Goal: Information Seeking & Learning: Learn about a topic

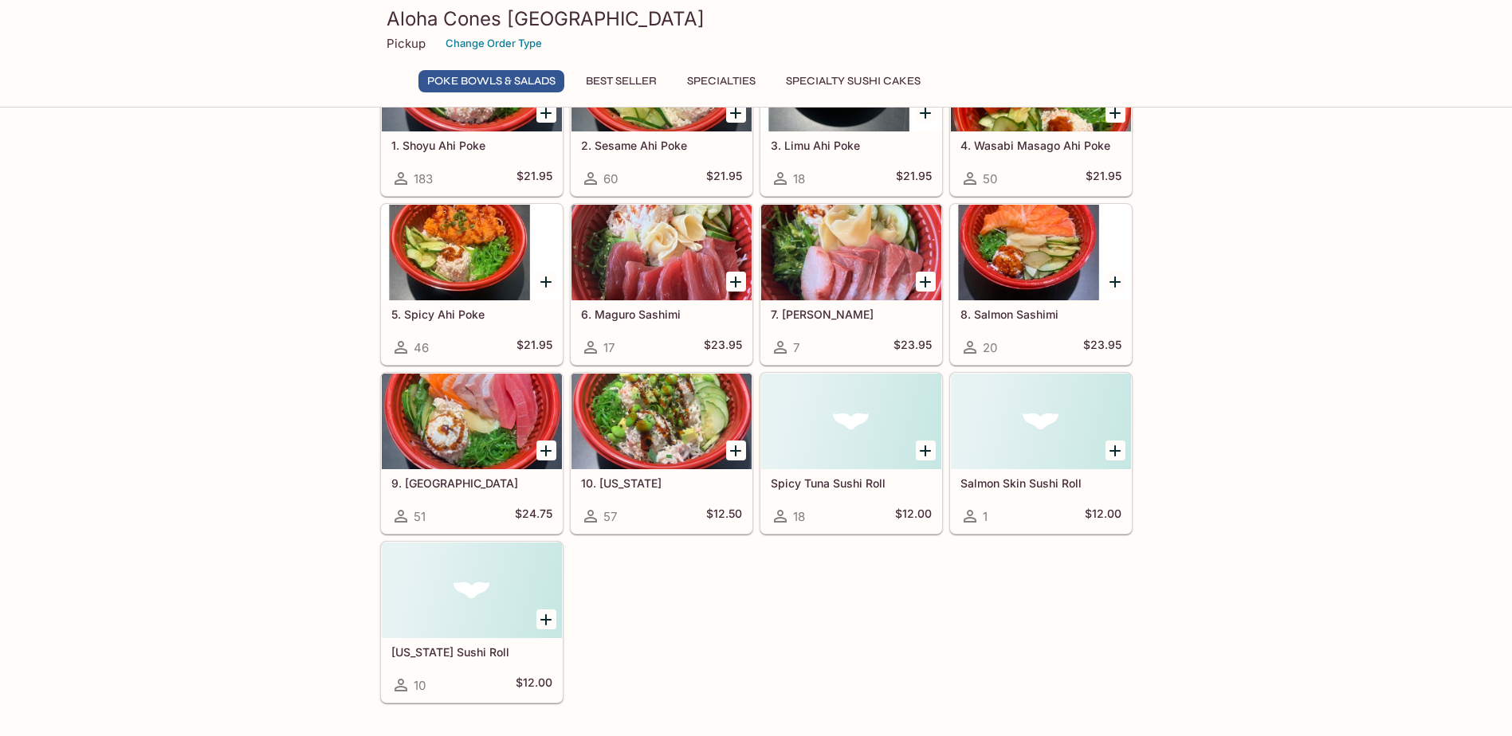
scroll to position [239, 0]
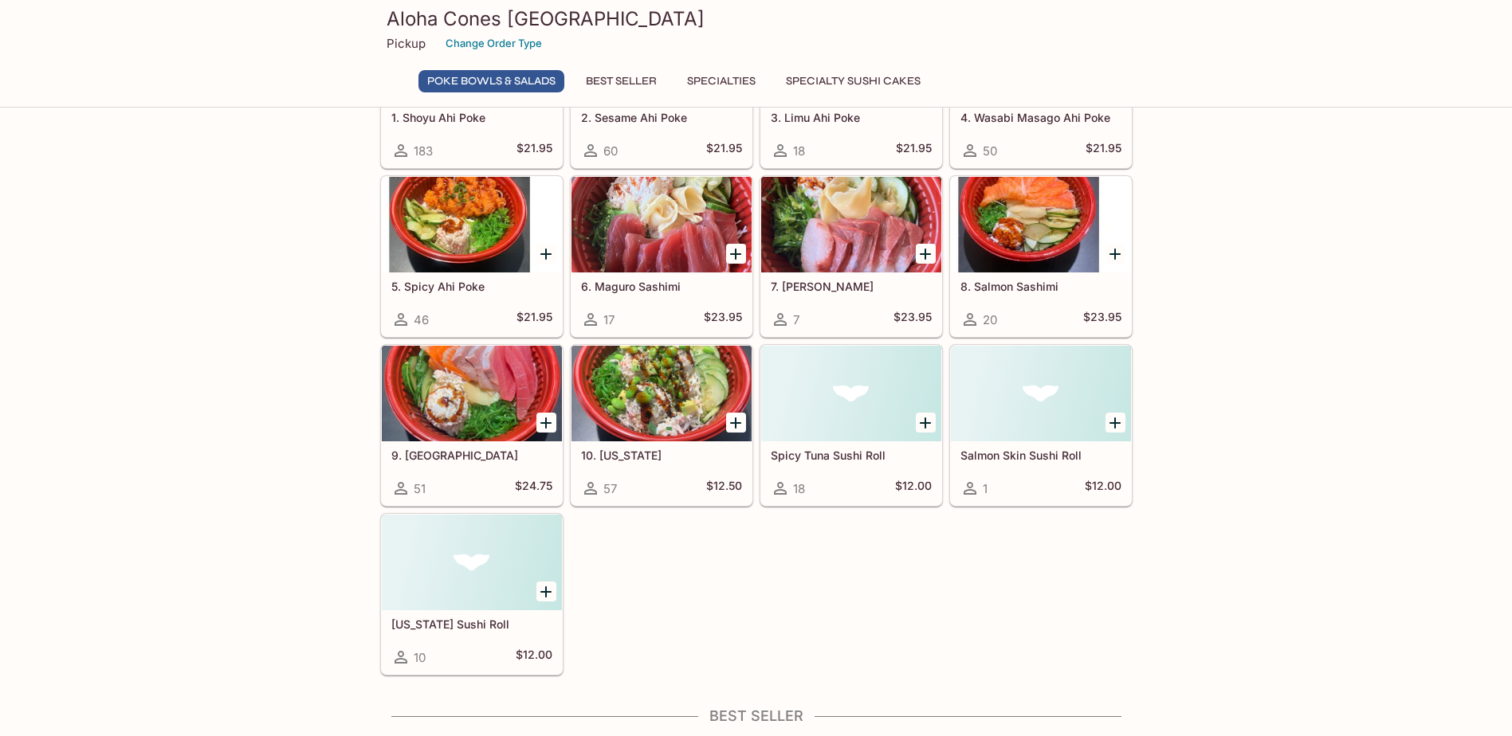
click at [662, 392] on div at bounding box center [661, 394] width 180 height 96
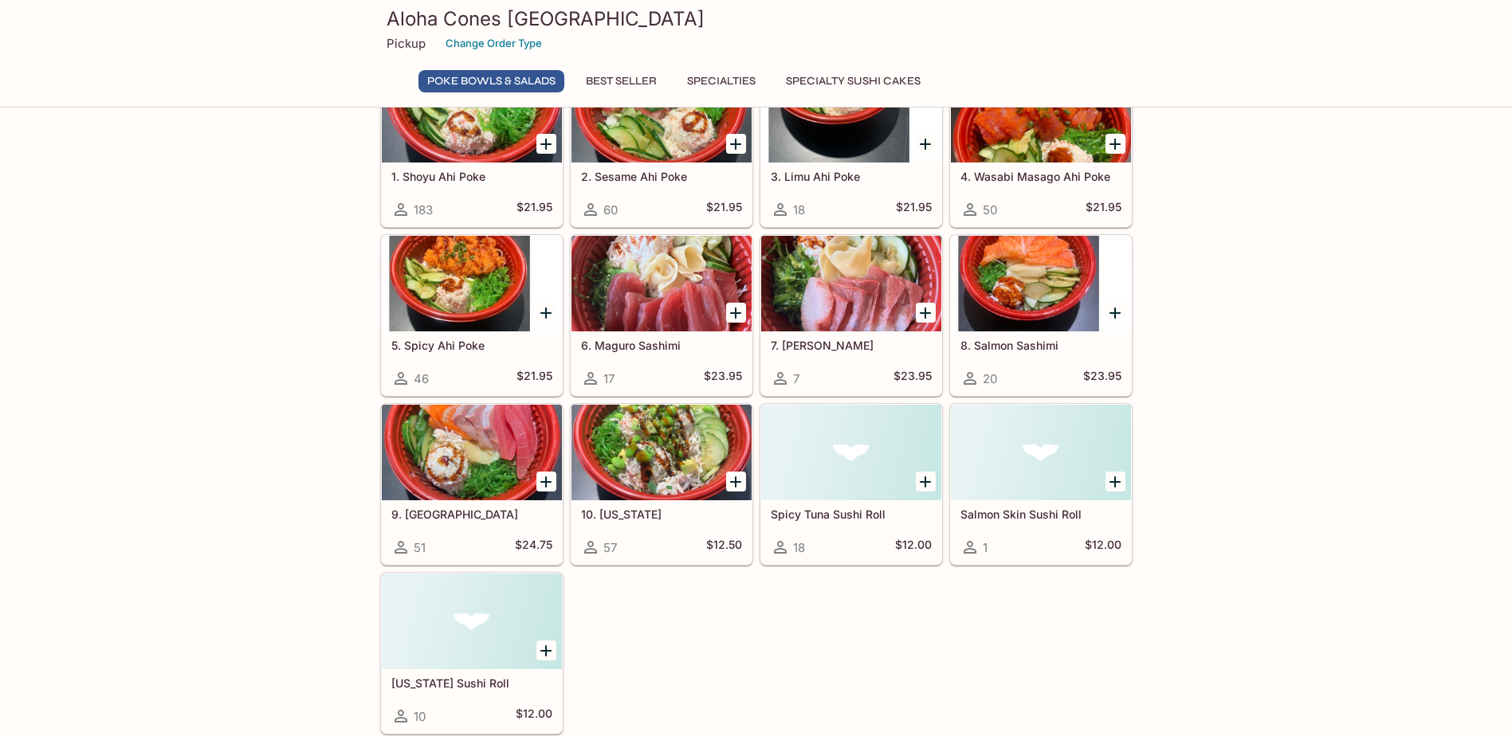
scroll to position [75, 0]
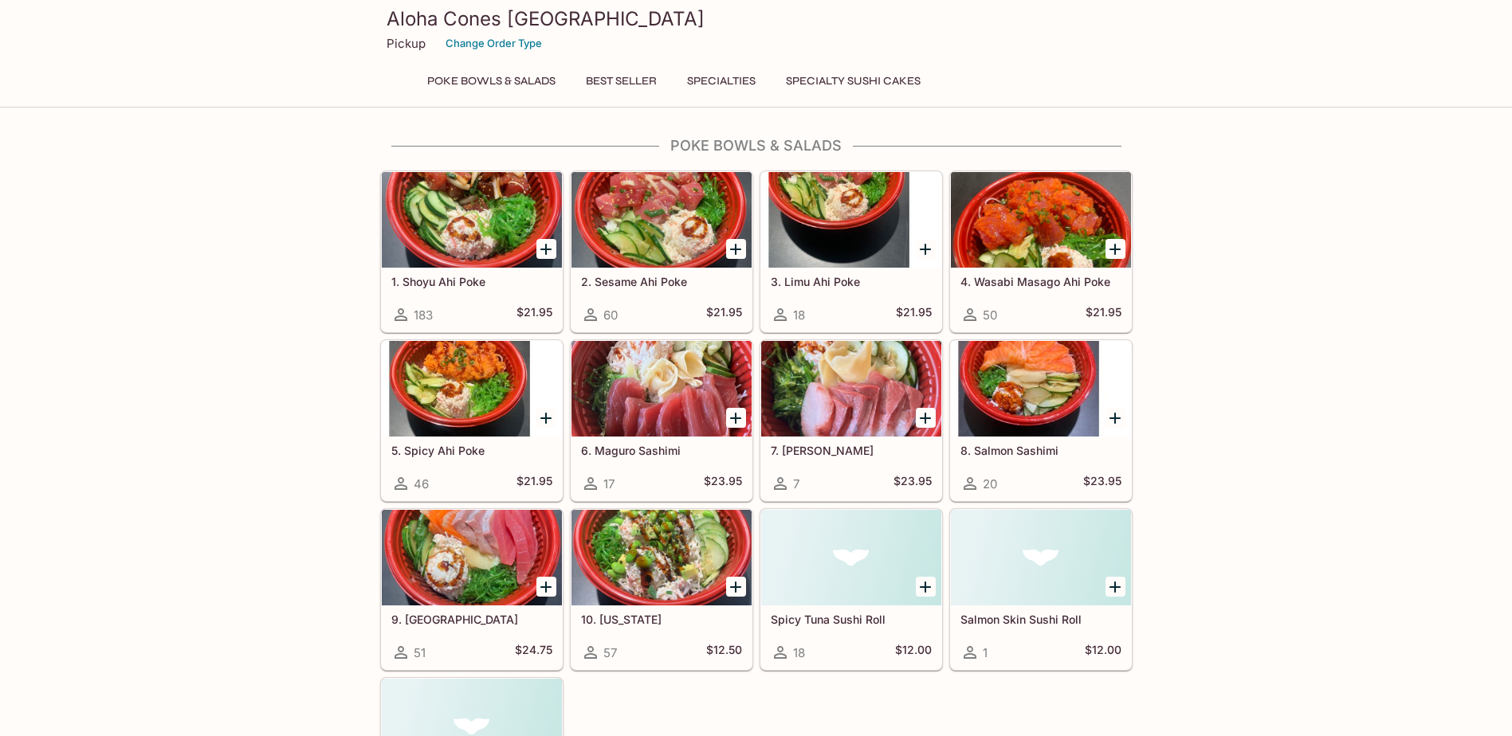
click at [470, 403] on div at bounding box center [472, 389] width 180 height 96
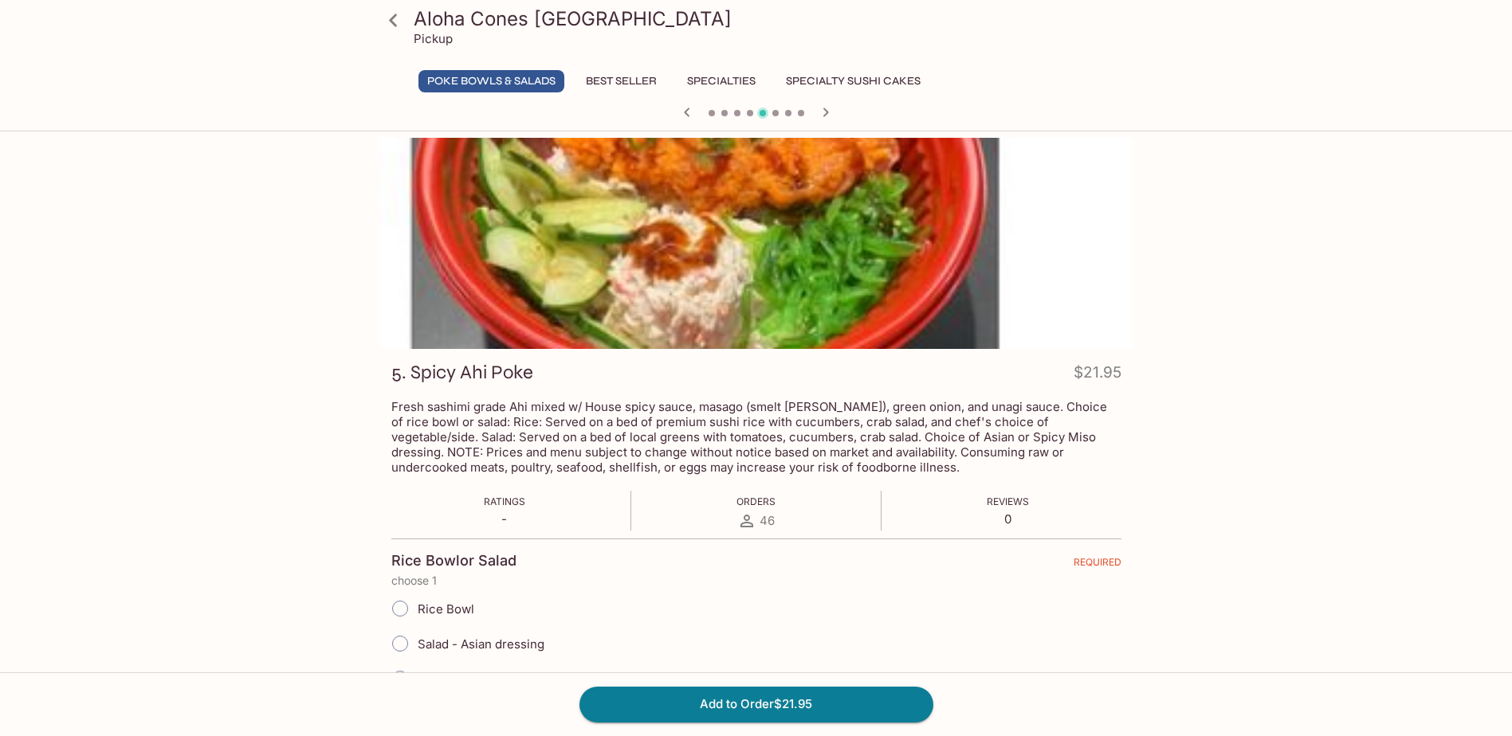
click at [624, 80] on button "Best Seller" at bounding box center [621, 81] width 88 height 22
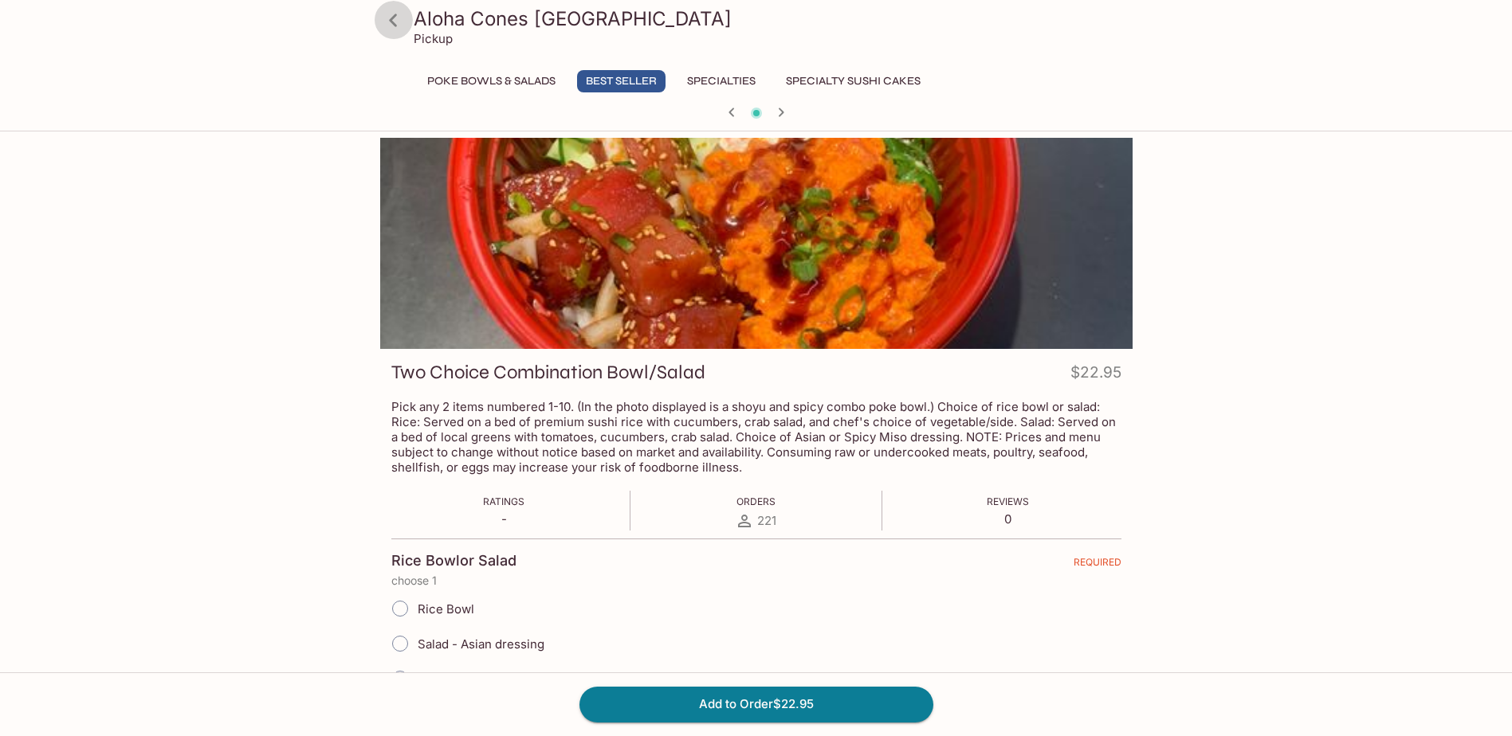
click at [392, 20] on icon at bounding box center [393, 20] width 28 height 28
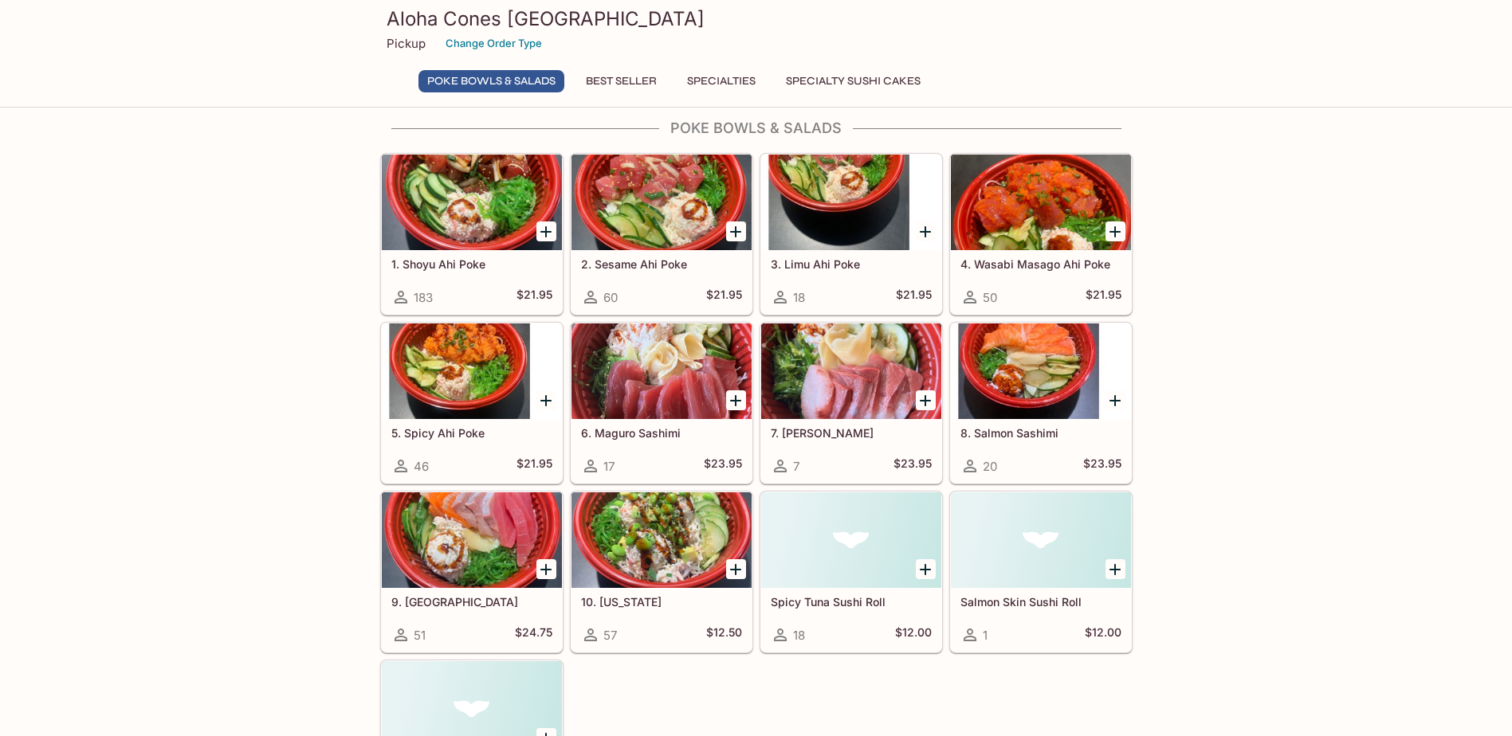
scroll to position [80, 0]
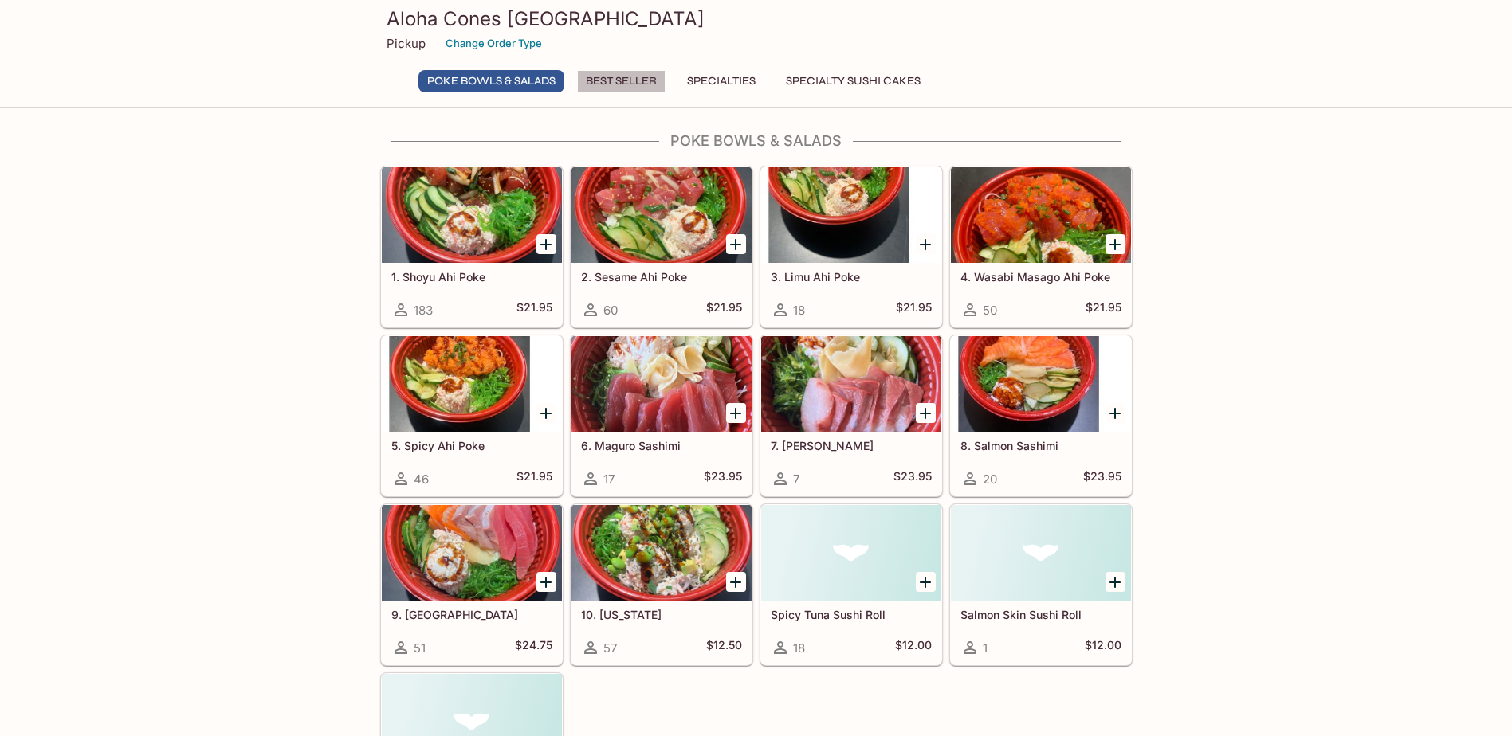
click at [623, 84] on button "Best Seller" at bounding box center [621, 81] width 88 height 22
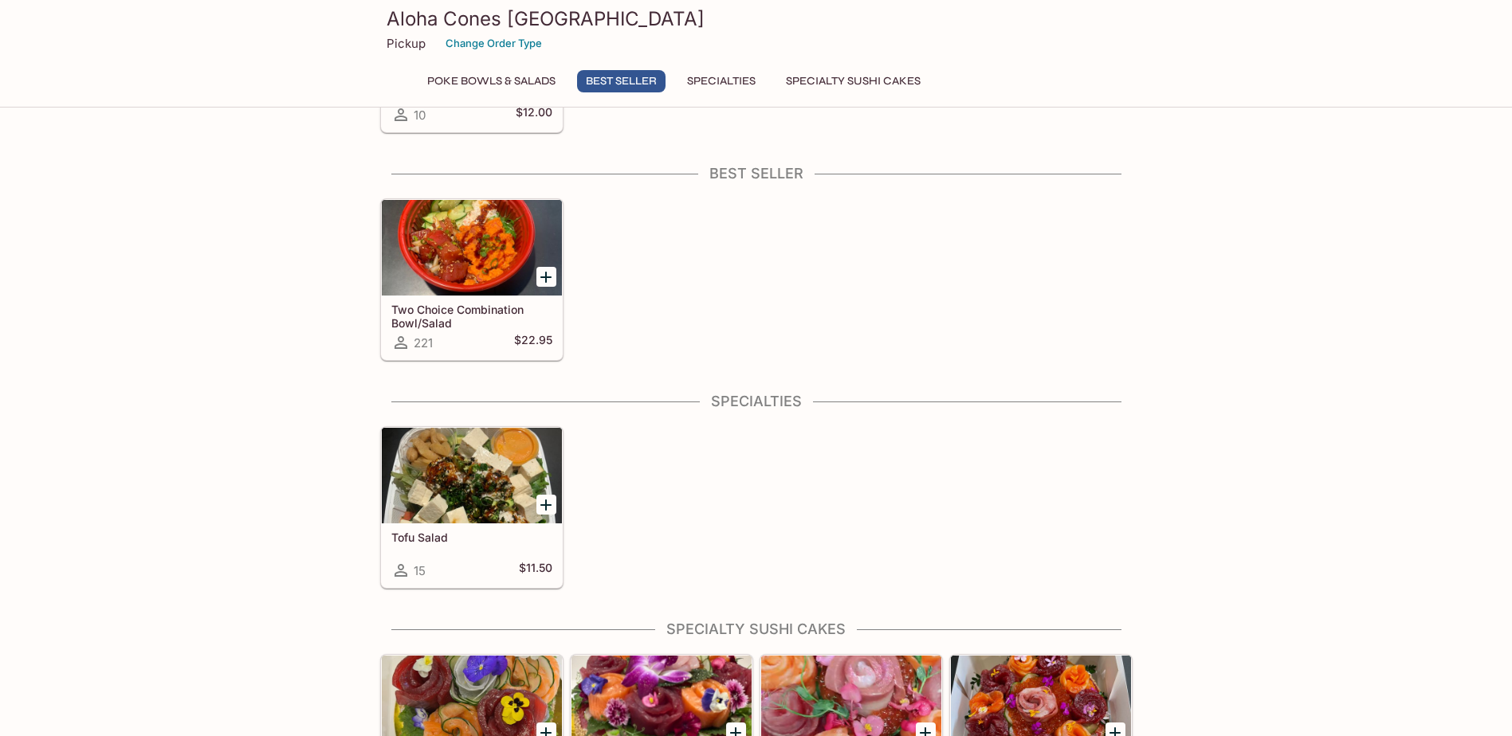
scroll to position [811, 0]
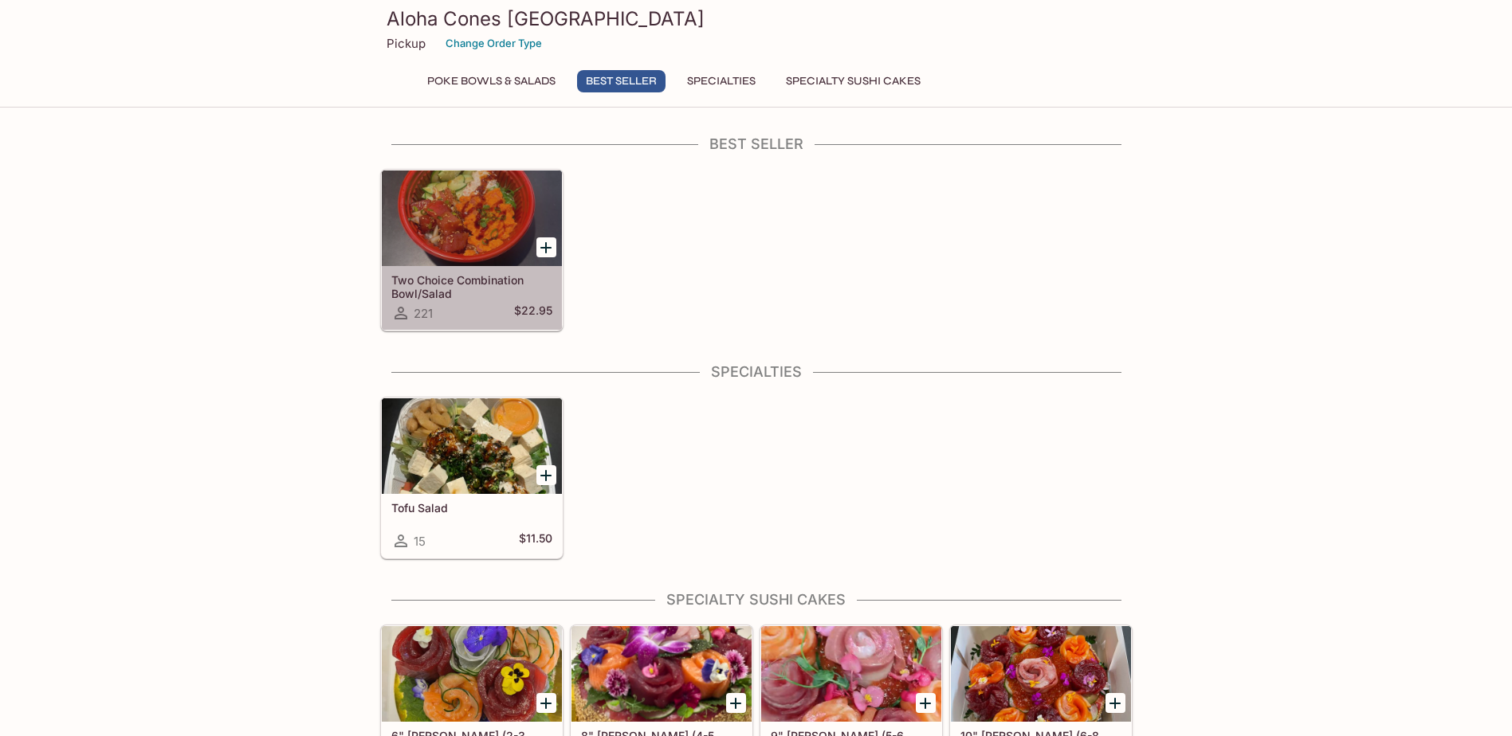
click at [493, 234] on div at bounding box center [472, 219] width 180 height 96
